Goal: Task Accomplishment & Management: Use online tool/utility

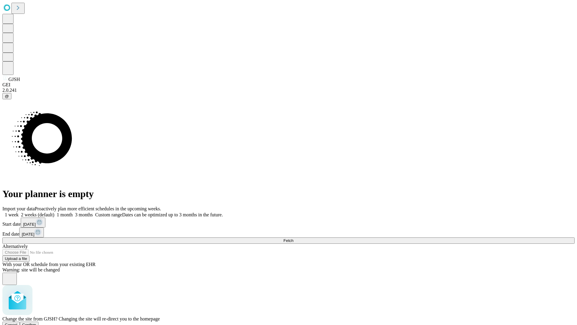
click at [36, 322] on span "Confirm" at bounding box center [29, 324] width 14 height 5
click at [19, 212] on label "1 week" at bounding box center [10, 214] width 16 height 5
click at [293, 238] on span "Fetch" at bounding box center [288, 240] width 10 height 5
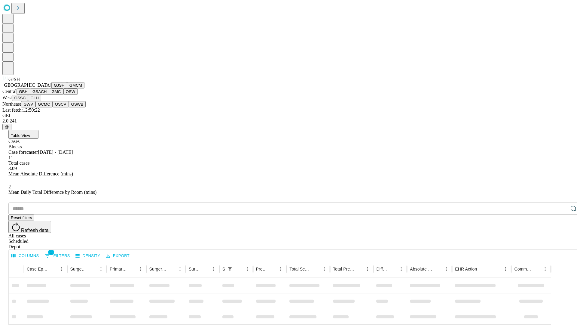
click at [67, 88] on button "GMCM" at bounding box center [75, 85] width 17 height 6
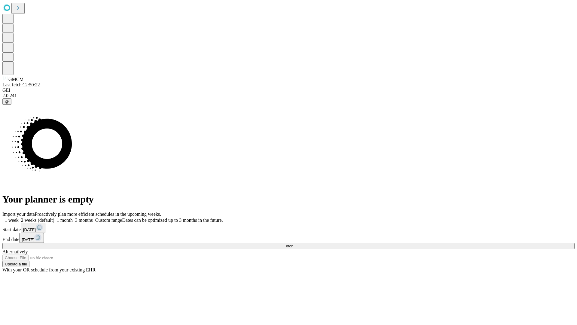
click at [19, 217] on label "1 week" at bounding box center [10, 219] width 16 height 5
click at [293, 243] on span "Fetch" at bounding box center [288, 245] width 10 height 5
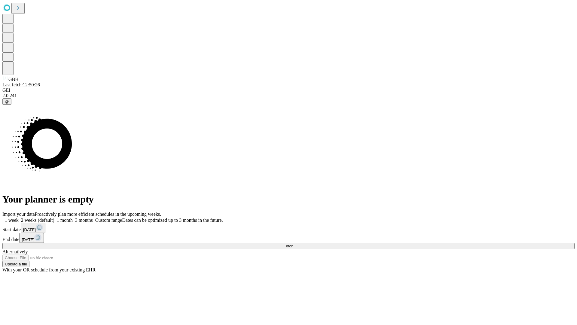
click at [19, 217] on label "1 week" at bounding box center [10, 219] width 16 height 5
click at [293, 243] on span "Fetch" at bounding box center [288, 245] width 10 height 5
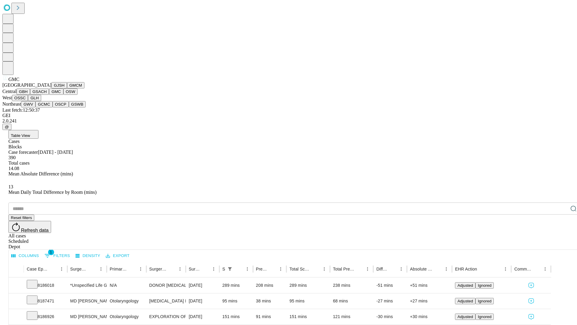
click at [63, 95] on button "OSW" at bounding box center [70, 91] width 14 height 6
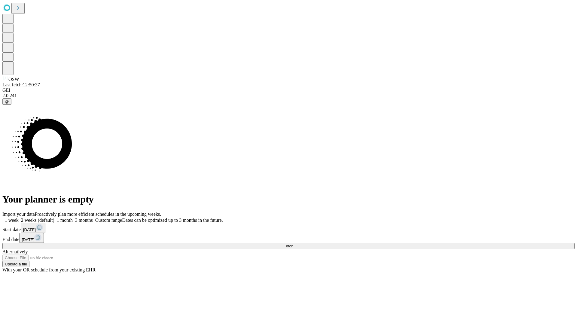
click at [19, 217] on label "1 week" at bounding box center [10, 219] width 16 height 5
click at [293, 243] on span "Fetch" at bounding box center [288, 245] width 10 height 5
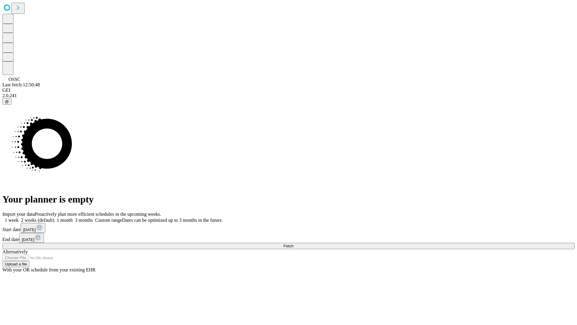
click at [19, 217] on label "1 week" at bounding box center [10, 219] width 16 height 5
click at [293, 243] on span "Fetch" at bounding box center [288, 245] width 10 height 5
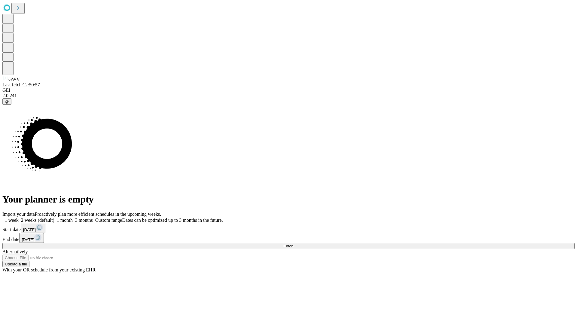
click at [19, 217] on label "1 week" at bounding box center [10, 219] width 16 height 5
click at [293, 243] on span "Fetch" at bounding box center [288, 245] width 10 height 5
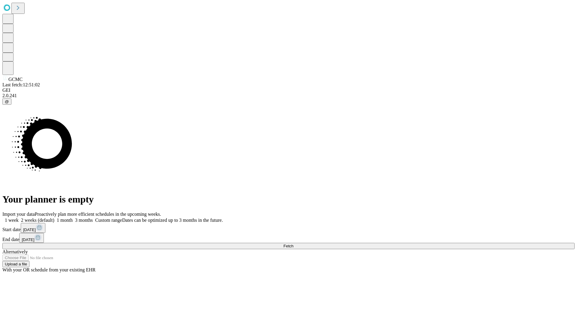
click at [293, 243] on span "Fetch" at bounding box center [288, 245] width 10 height 5
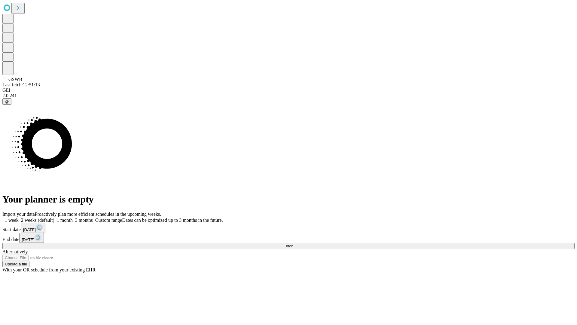
click at [19, 217] on label "1 week" at bounding box center [10, 219] width 16 height 5
click at [293, 243] on span "Fetch" at bounding box center [288, 245] width 10 height 5
